Goal: Navigation & Orientation: Find specific page/section

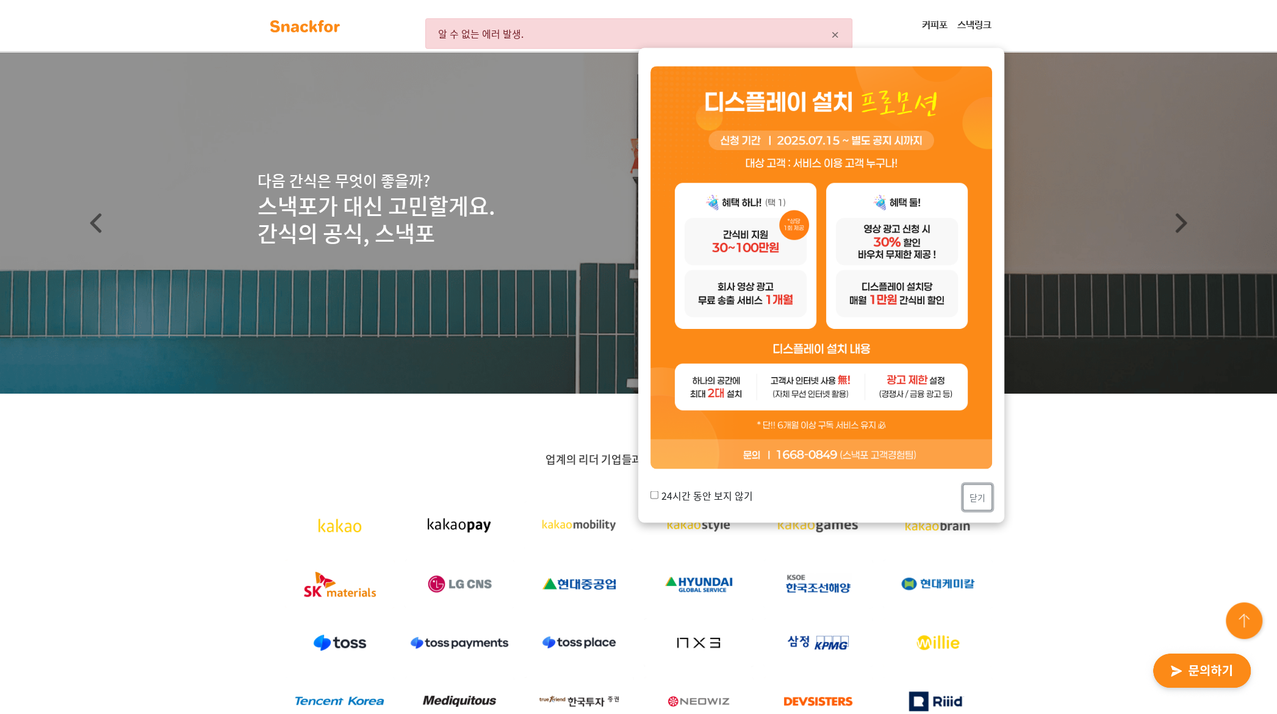
click at [977, 495] on button "닫기" at bounding box center [977, 497] width 29 height 26
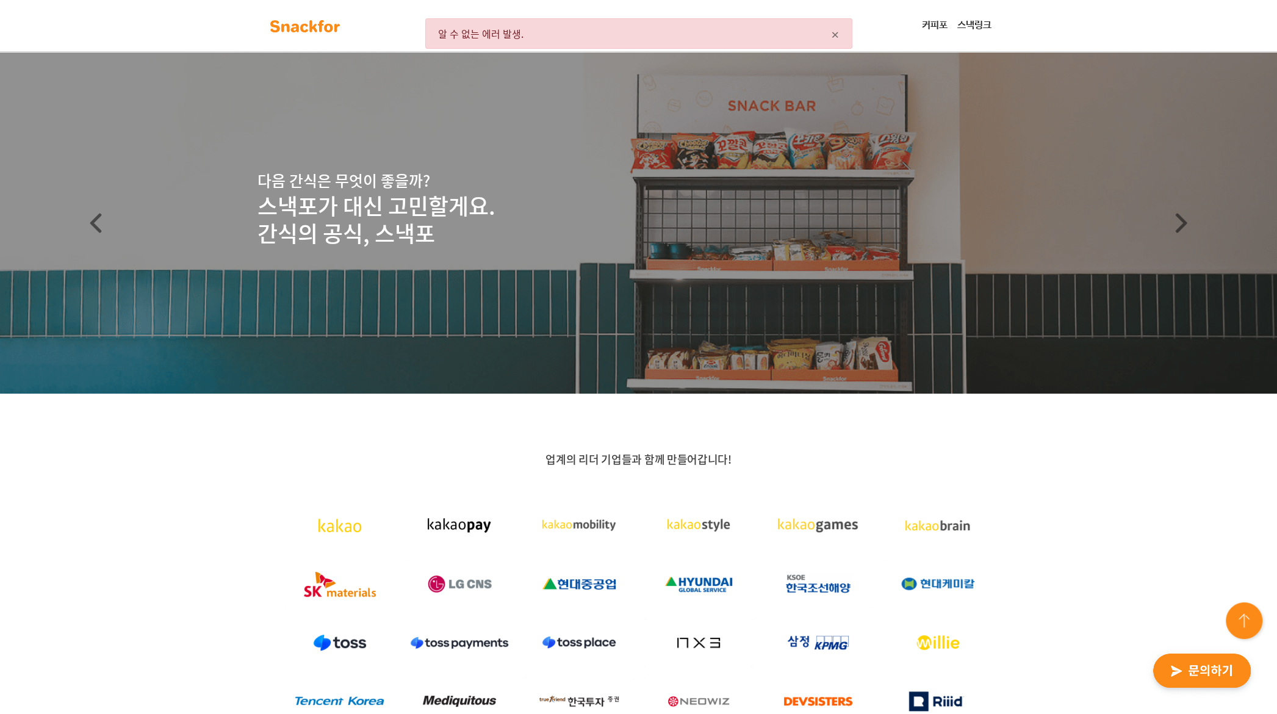
click at [903, 32] on div "커피포 스낵링크" at bounding box center [682, 25] width 658 height 24
click at [941, 31] on link "커피포" at bounding box center [934, 25] width 35 height 24
